Goal: Find specific page/section: Find specific page/section

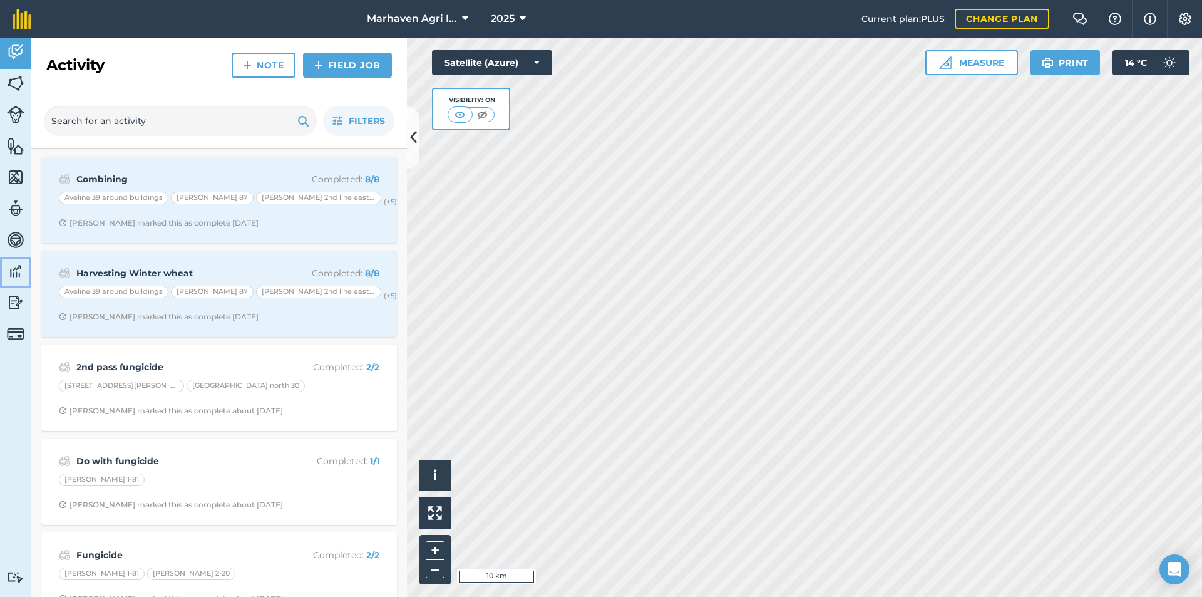
click at [13, 268] on img at bounding box center [16, 271] width 18 height 19
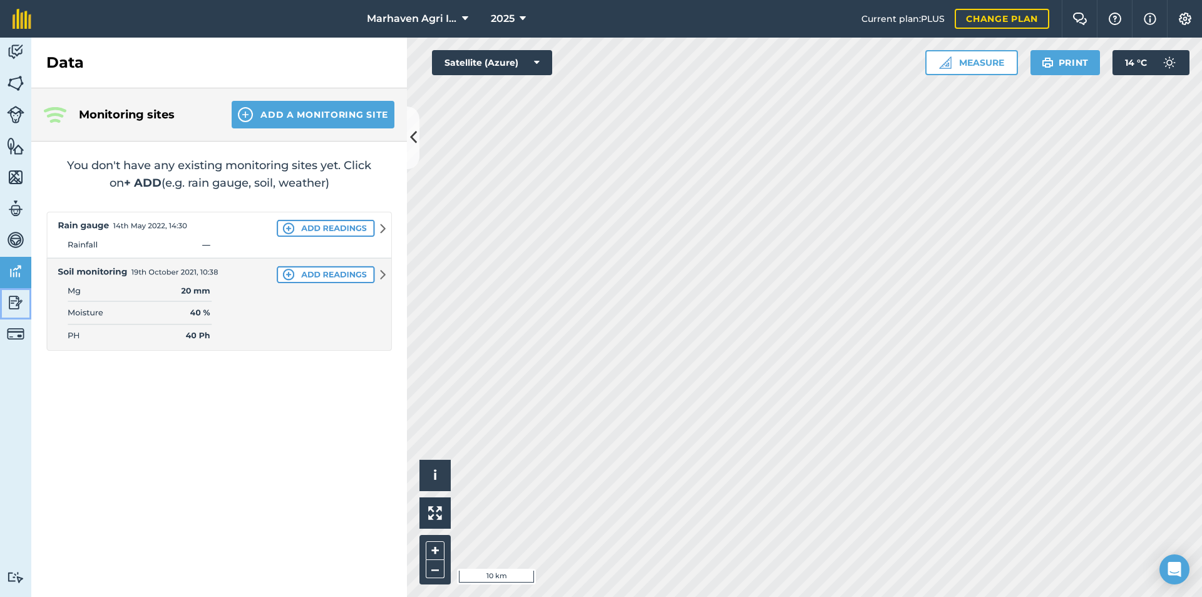
click at [18, 305] on img at bounding box center [16, 302] width 18 height 19
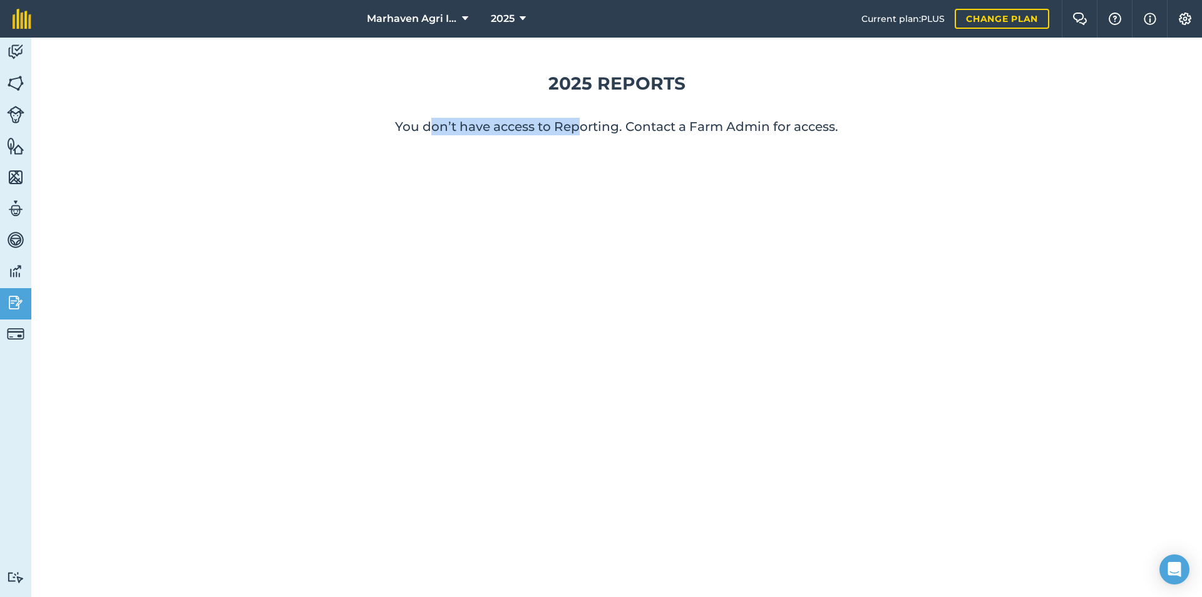
drag, startPoint x: 435, startPoint y: 130, endPoint x: 582, endPoint y: 130, distance: 146.5
click at [582, 130] on p "You don’t have access to Reporting. Contact a Farm Admin for access." at bounding box center [616, 127] width 1131 height 18
click at [688, 126] on p "You don’t have access to Reporting. Contact a Farm Admin for access." at bounding box center [616, 127] width 1131 height 18
click at [19, 13] on img at bounding box center [22, 19] width 19 height 20
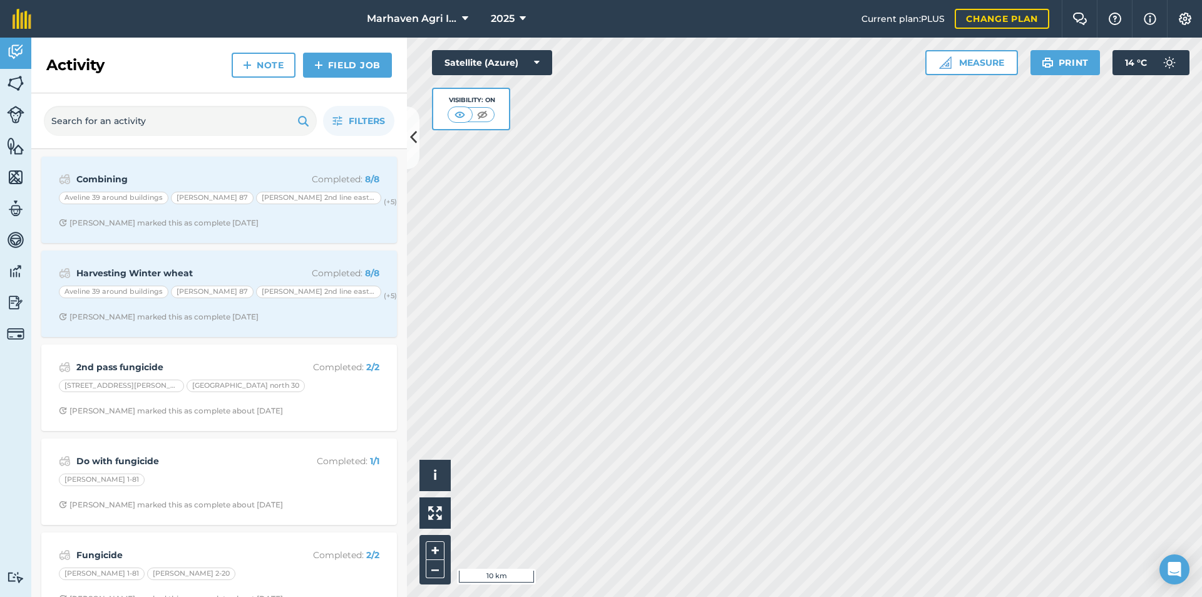
scroll to position [63, 0]
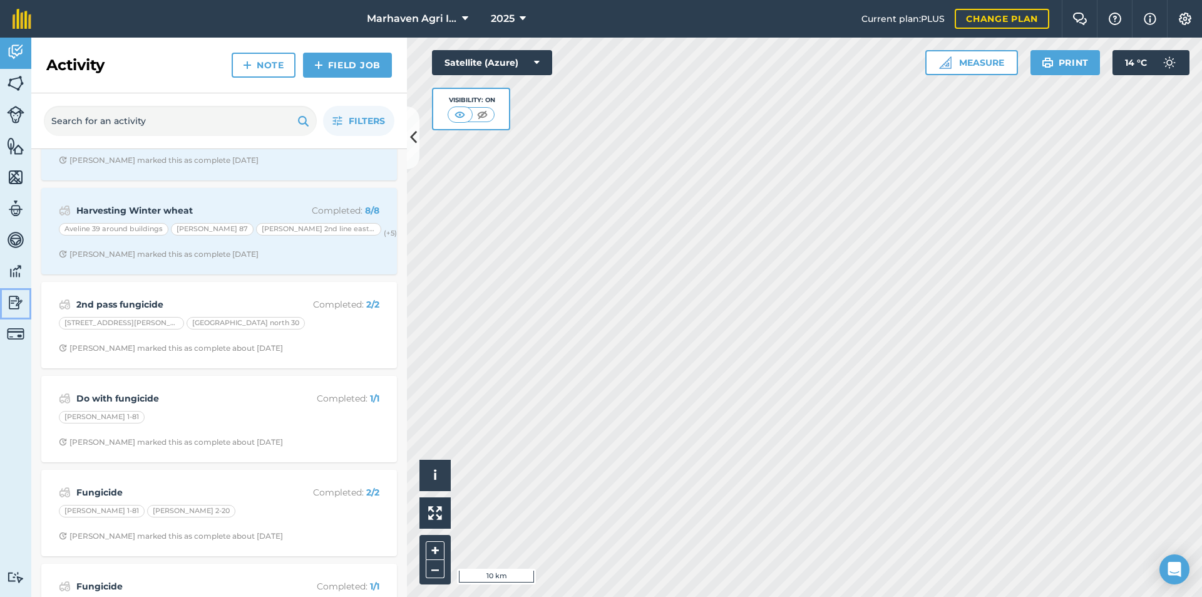
click at [22, 299] on img at bounding box center [16, 302] width 18 height 19
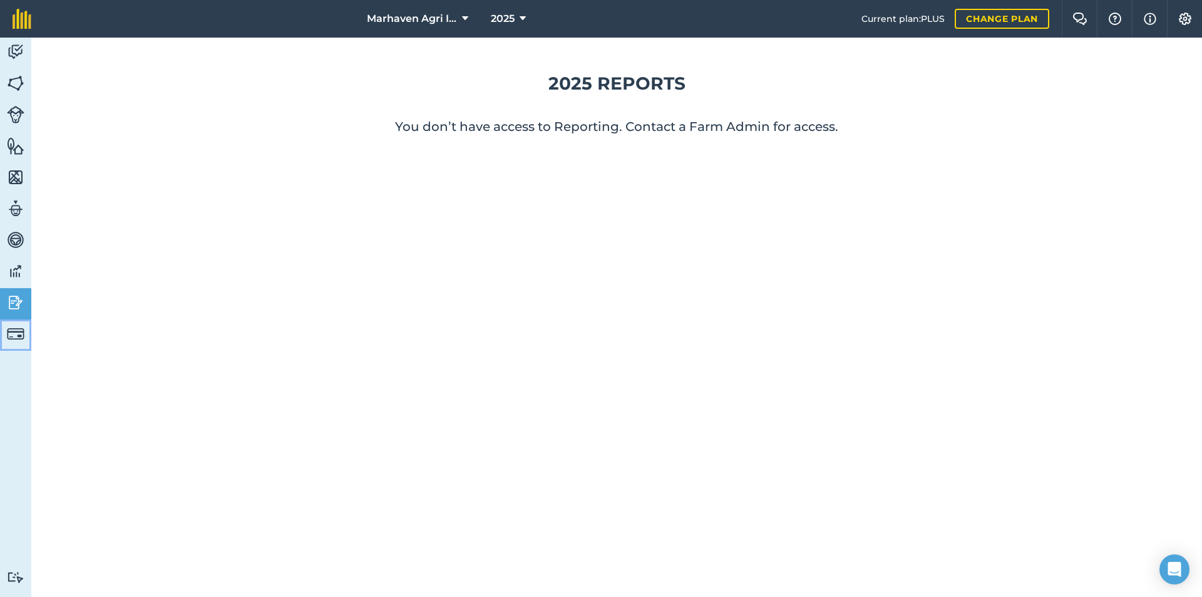
click at [18, 336] on img at bounding box center [16, 334] width 18 height 18
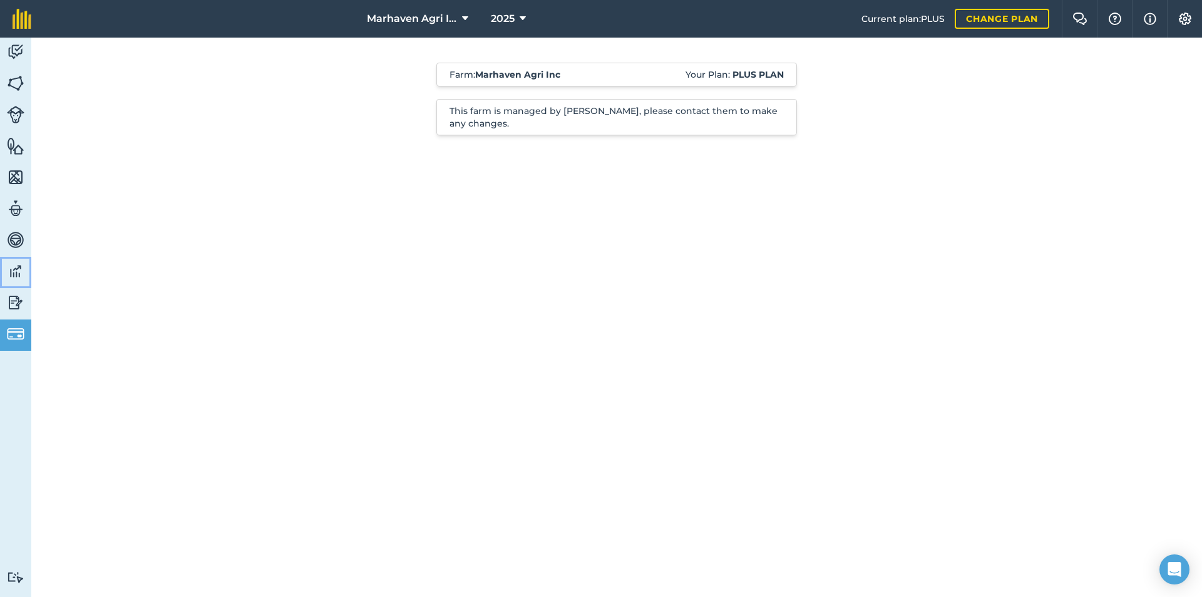
click at [16, 269] on img at bounding box center [16, 271] width 18 height 19
